Goal: Find specific page/section: Find specific page/section

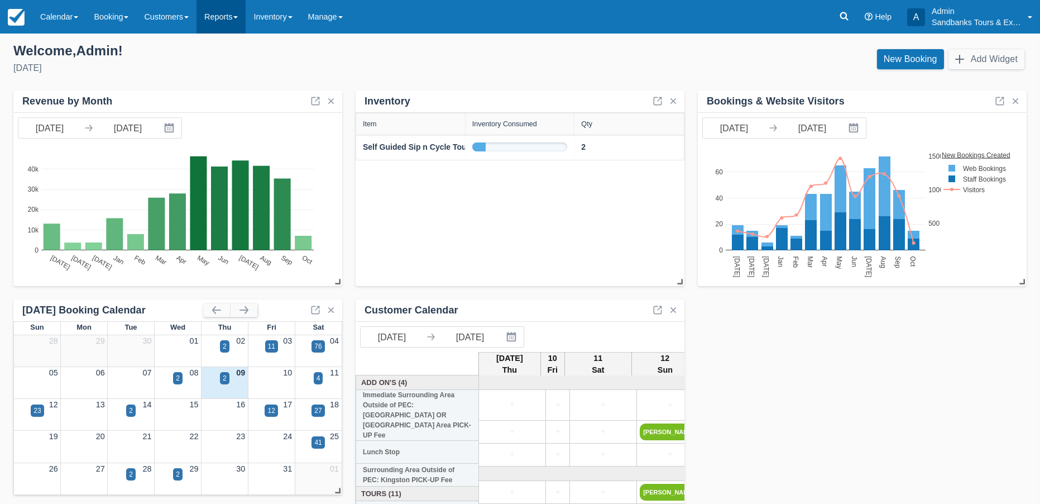
click at [237, 13] on link "Reports" at bounding box center [221, 16] width 49 height 33
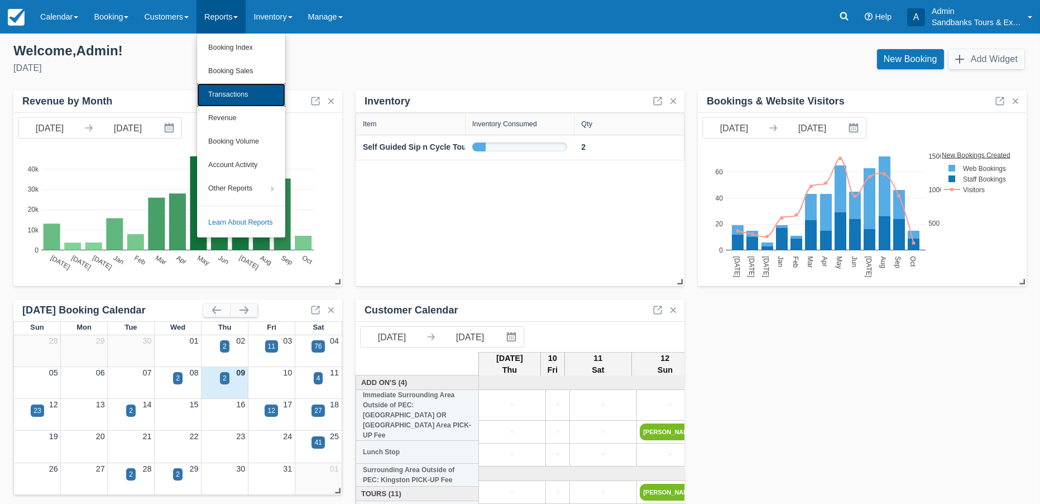
click at [239, 95] on link "Transactions" at bounding box center [241, 94] width 88 height 23
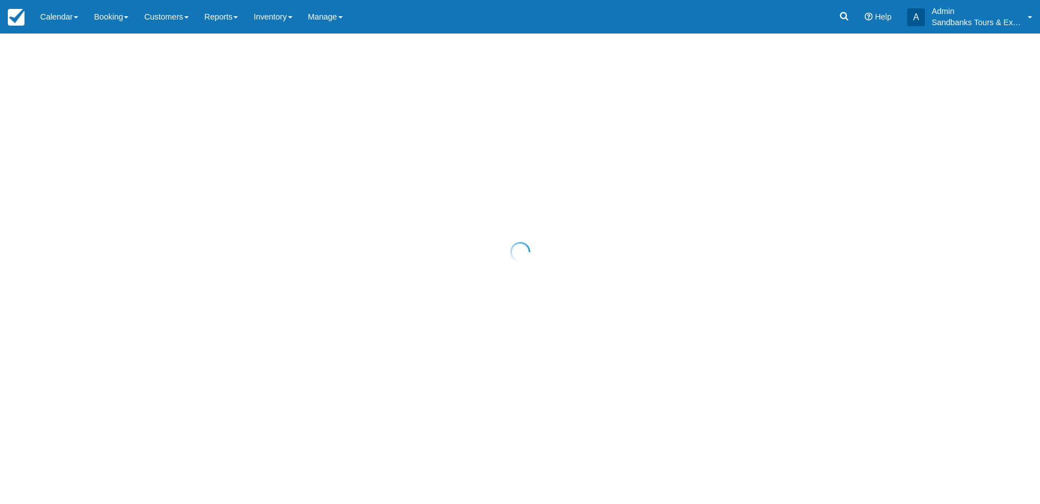
select select "10"
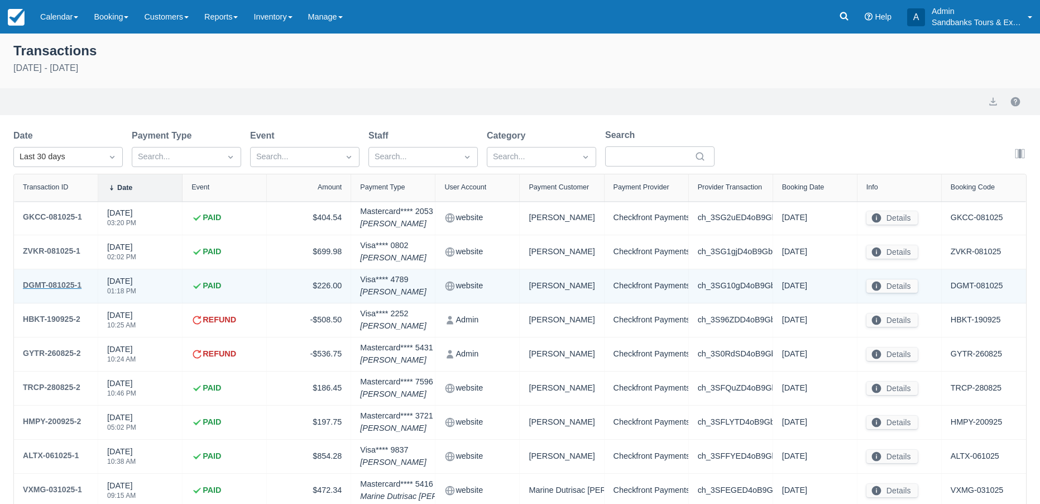
click at [67, 284] on div "DGMT-081025-1" at bounding box center [52, 284] width 59 height 13
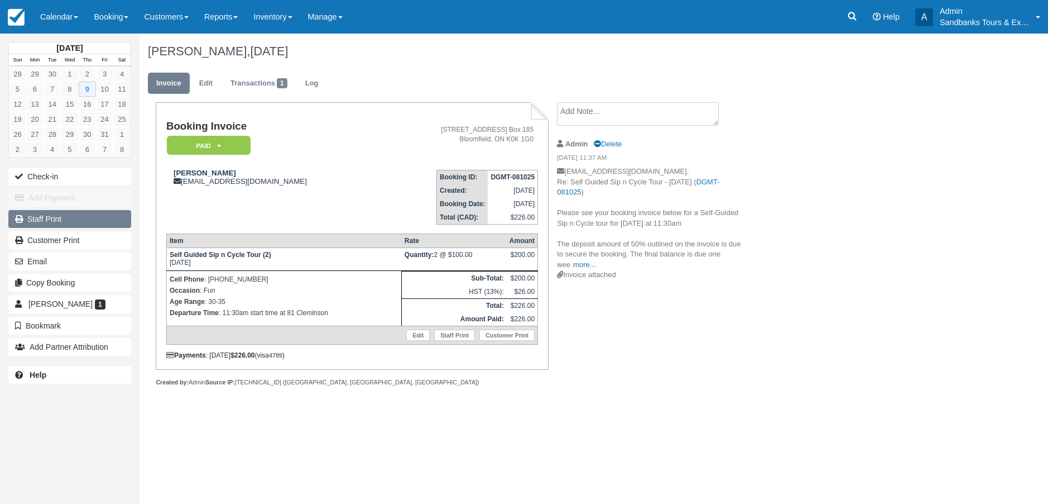
click at [56, 218] on link "Staff Print" at bounding box center [69, 219] width 123 height 18
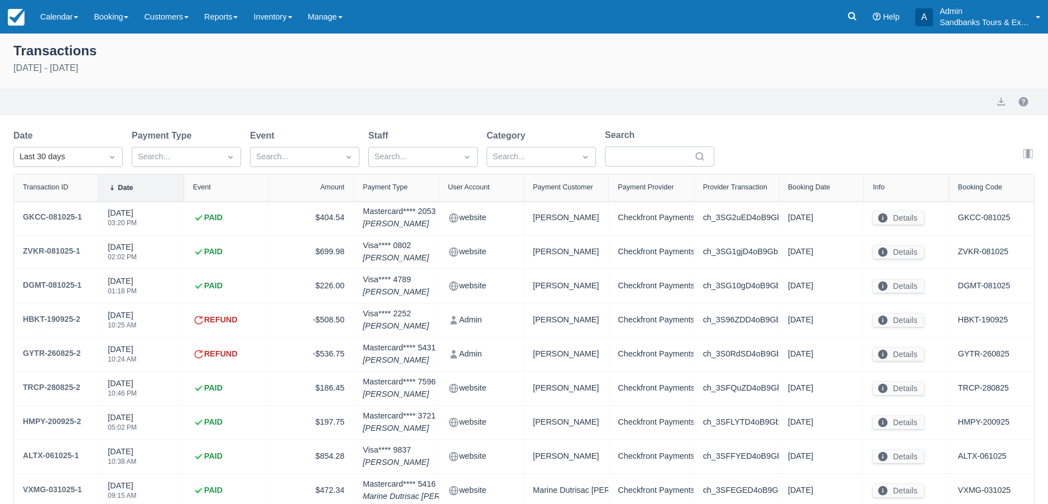
select select "10"
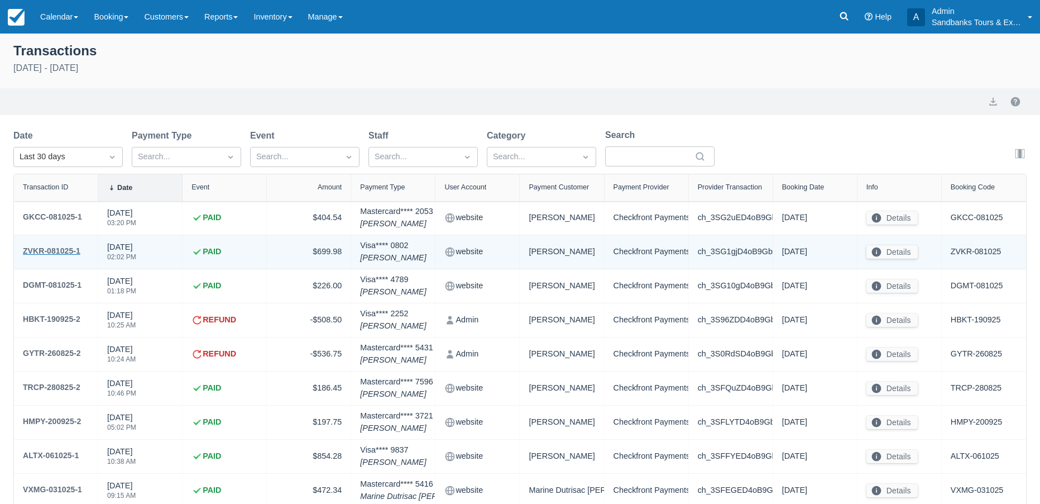
click at [62, 248] on div "ZVKR-081025-1" at bounding box center [52, 250] width 58 height 13
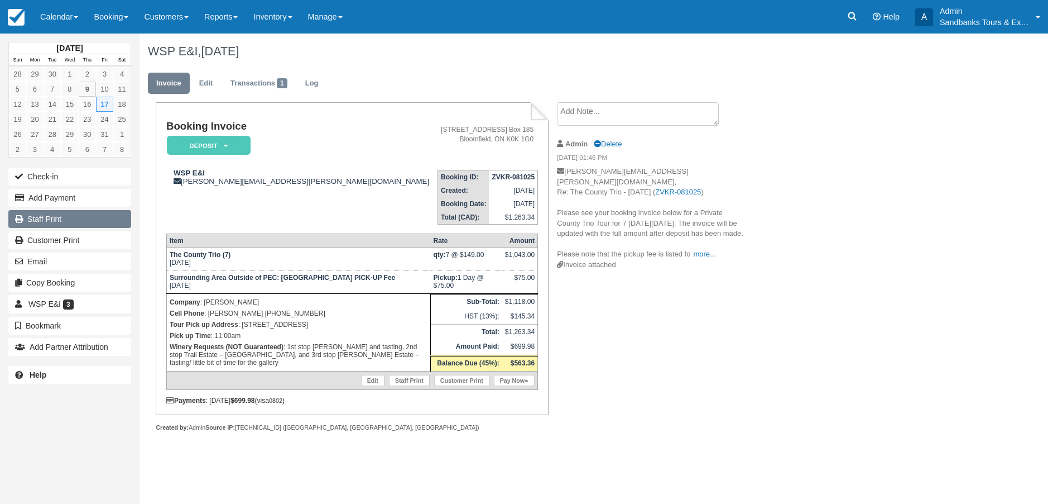
click at [54, 217] on link "Staff Print" at bounding box center [69, 219] width 123 height 18
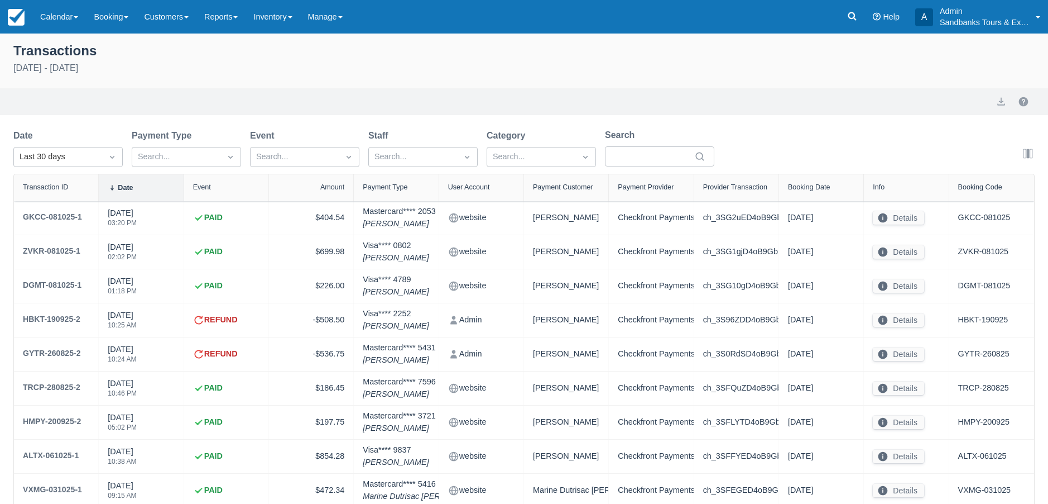
select select "10"
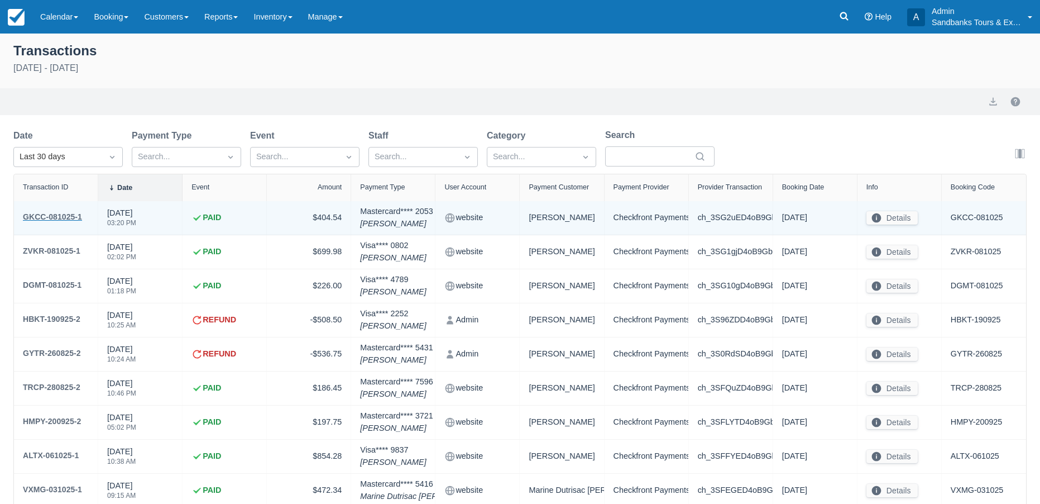
click at [58, 215] on div "GKCC-081025-1" at bounding box center [52, 216] width 59 height 13
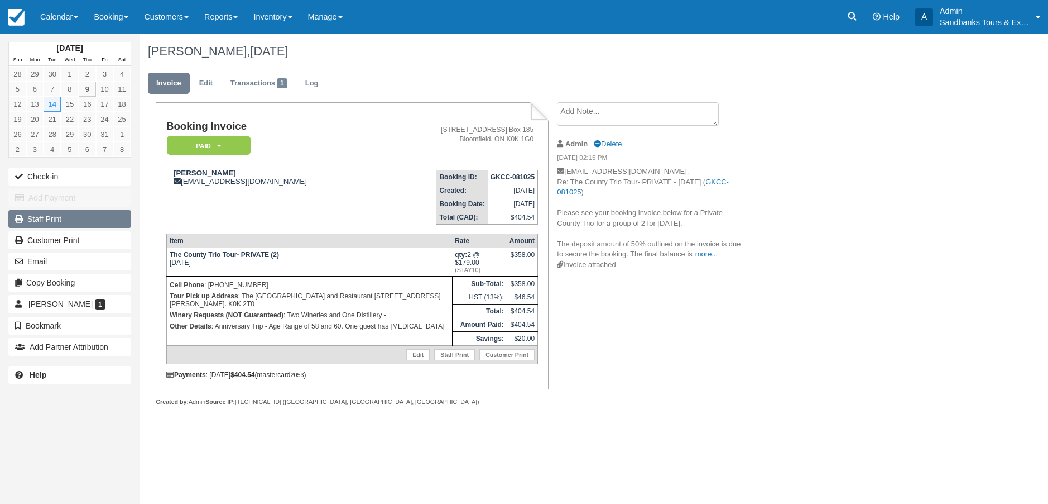
click at [41, 219] on link "Staff Print" at bounding box center [69, 219] width 123 height 18
click at [22, 18] on img at bounding box center [16, 17] width 17 height 17
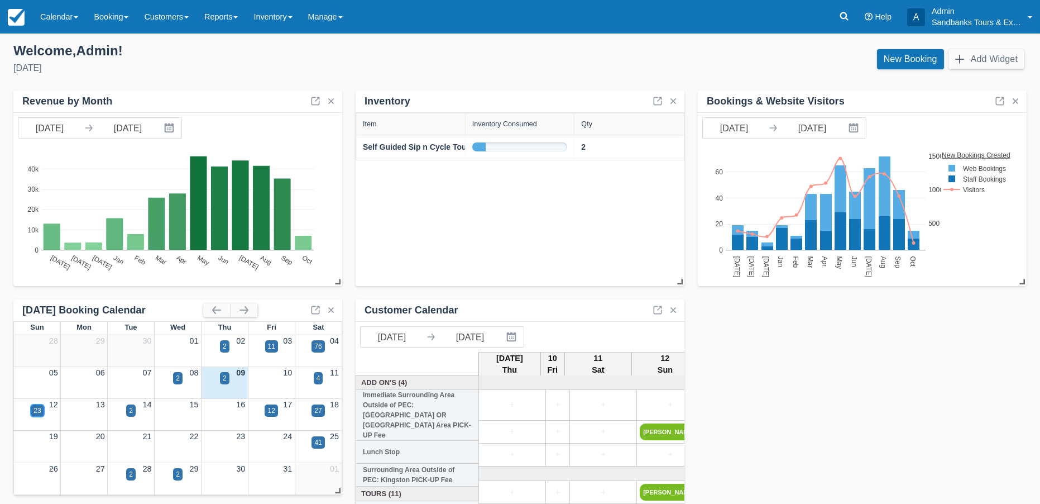
click at [37, 411] on div "23" at bounding box center [36, 410] width 7 height 10
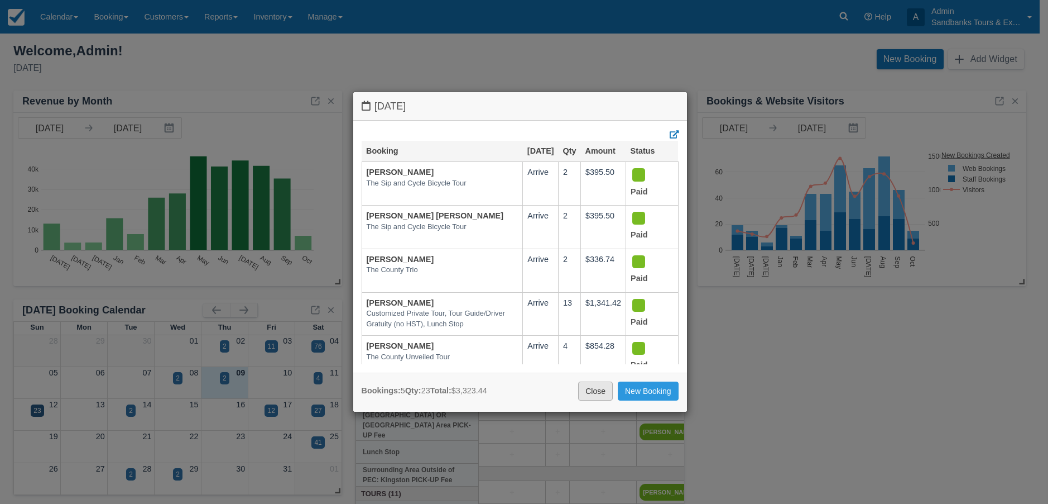
click at [586, 387] on link "Close" at bounding box center [595, 390] width 35 height 19
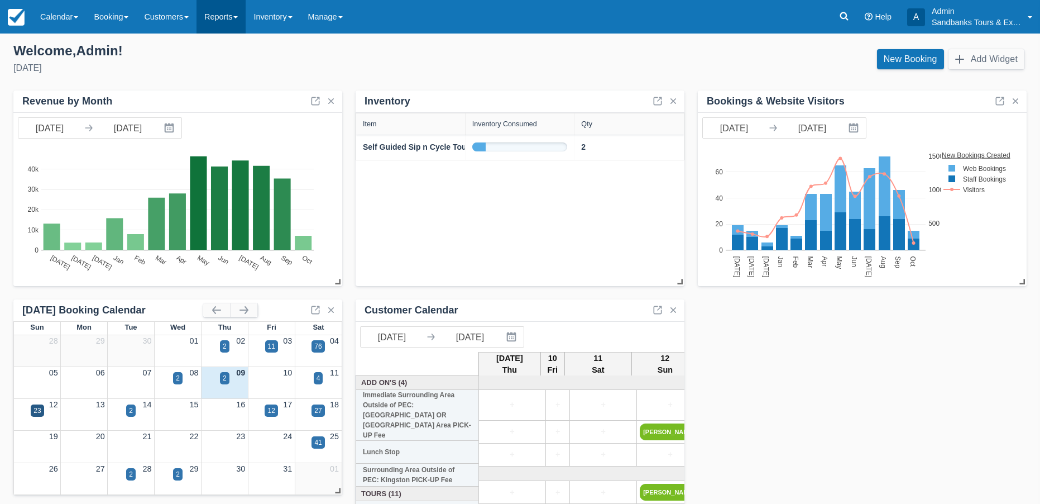
click at [229, 20] on link "Reports" at bounding box center [221, 16] width 49 height 33
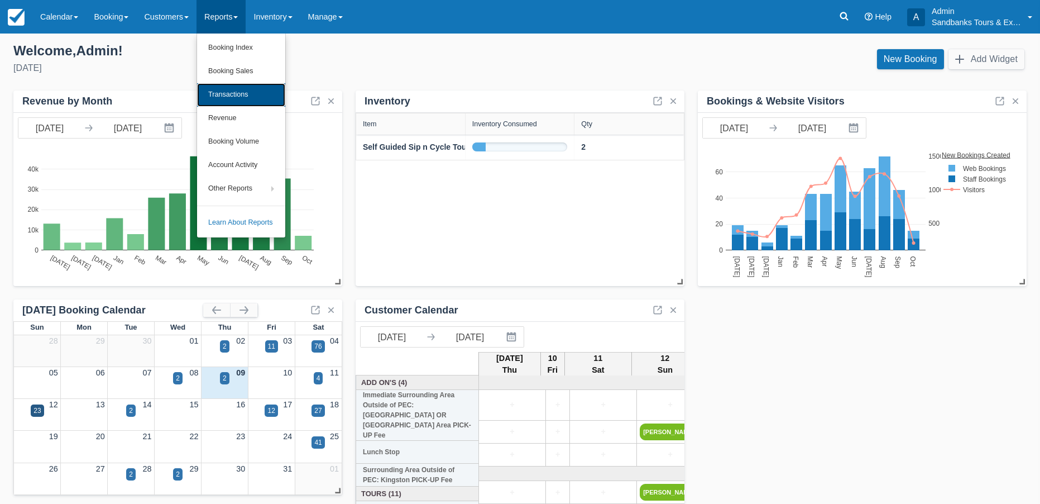
click at [237, 94] on link "Transactions" at bounding box center [241, 94] width 88 height 23
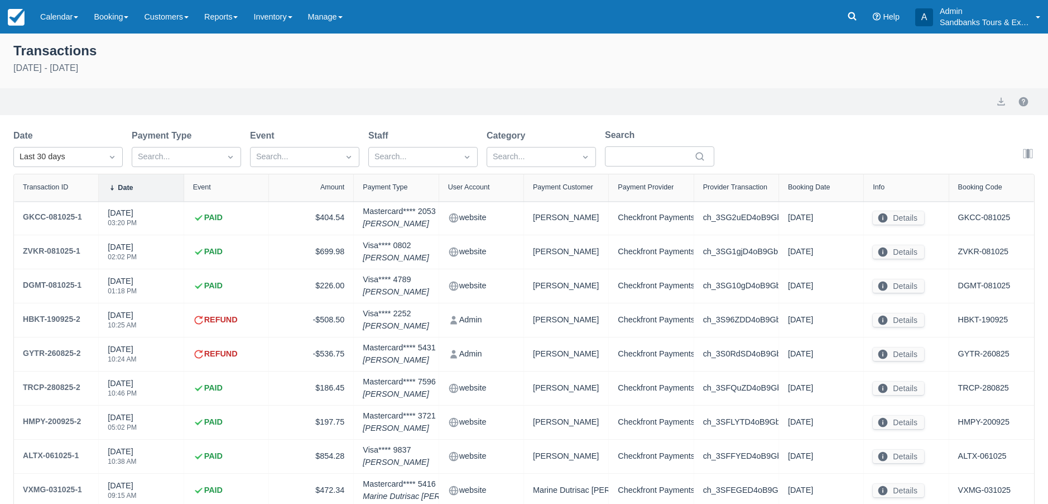
select select "10"
click at [9, 21] on img at bounding box center [16, 17] width 17 height 17
